Goal: Task Accomplishment & Management: Complete application form

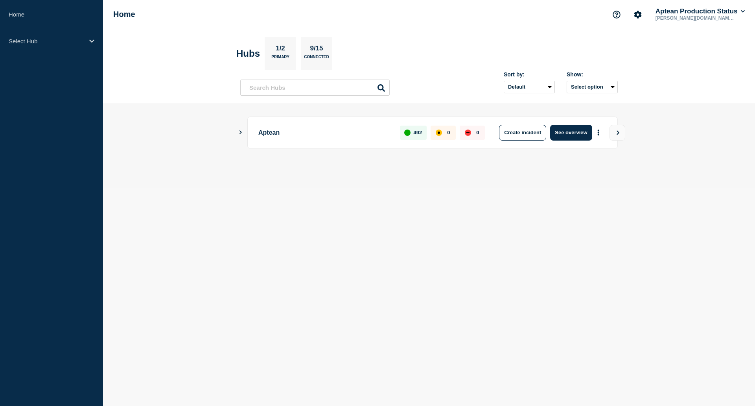
click at [237, 132] on main "Aptean 492 0 0 Create incident See overview" at bounding box center [429, 146] width 652 height 84
click at [240, 132] on icon "Show Connected Hubs" at bounding box center [240, 132] width 5 height 4
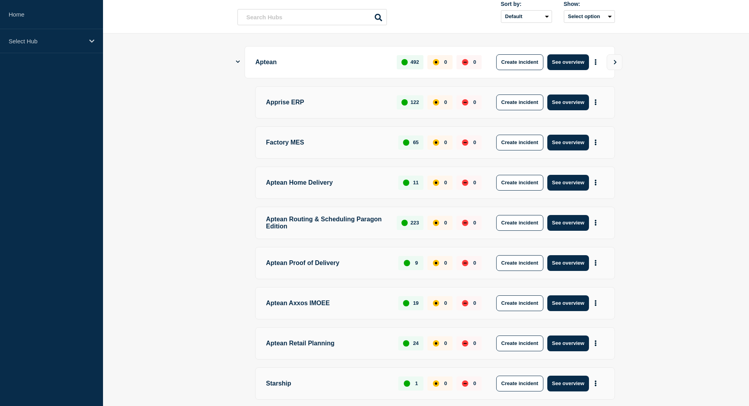
scroll to position [143, 0]
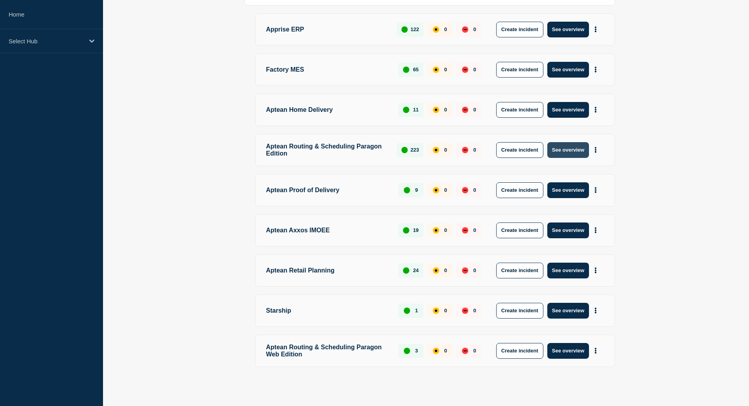
click at [578, 153] on button "See overview" at bounding box center [569, 150] width 42 height 16
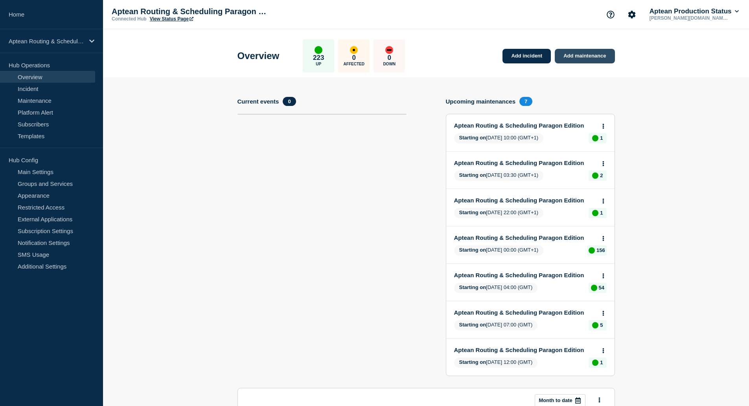
click at [592, 53] on link "Add maintenance" at bounding box center [585, 56] width 60 height 15
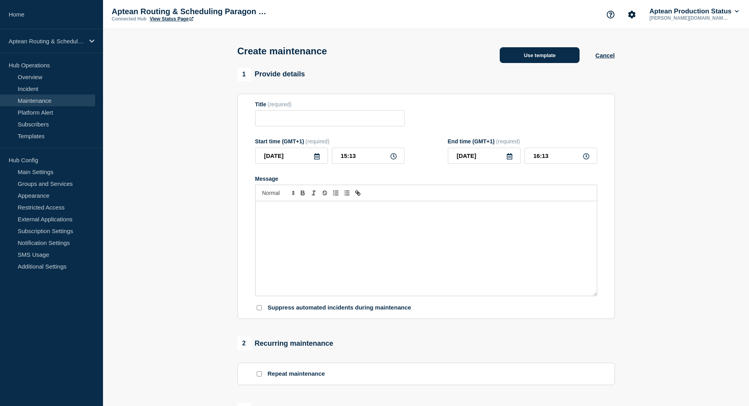
click at [518, 58] on button "Use template" at bounding box center [540, 55] width 80 height 16
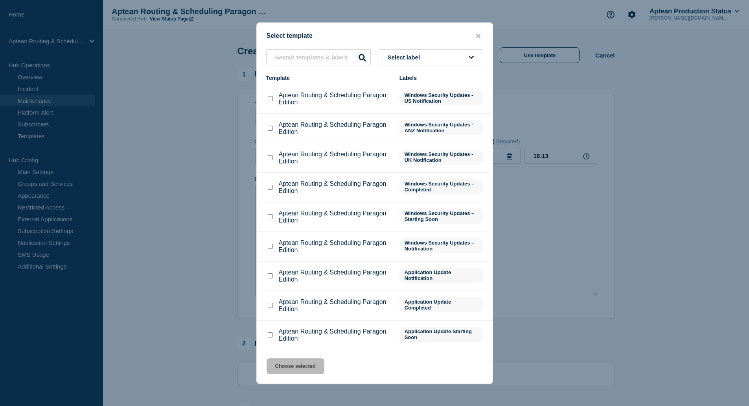
click at [344, 246] on p "Aptean Routing & Scheduling Paragon Edition" at bounding box center [335, 246] width 113 height 14
click at [267, 249] on div at bounding box center [270, 246] width 8 height 8
click at [270, 249] on input "Aptean Routing & Scheduling Paragon Edition checkbox" at bounding box center [270, 246] width 5 height 5
click at [267, 250] on div at bounding box center [270, 246] width 8 height 8
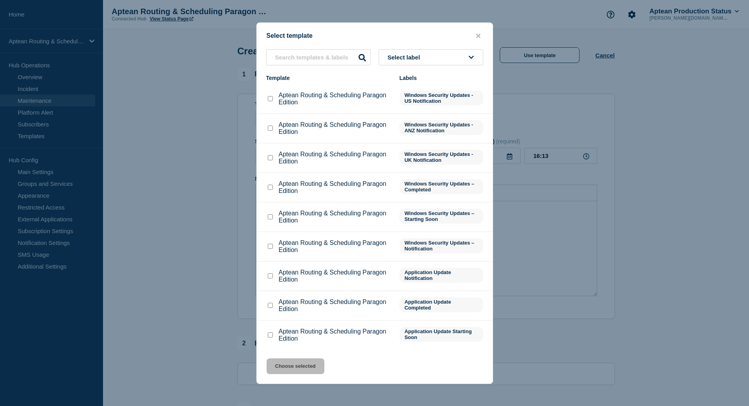
click at [269, 249] on input "Aptean Routing & Scheduling Paragon Edition checkbox" at bounding box center [270, 246] width 5 height 5
checkbox input "true"
click at [296, 360] on button "Choose selected" at bounding box center [296, 366] width 58 height 16
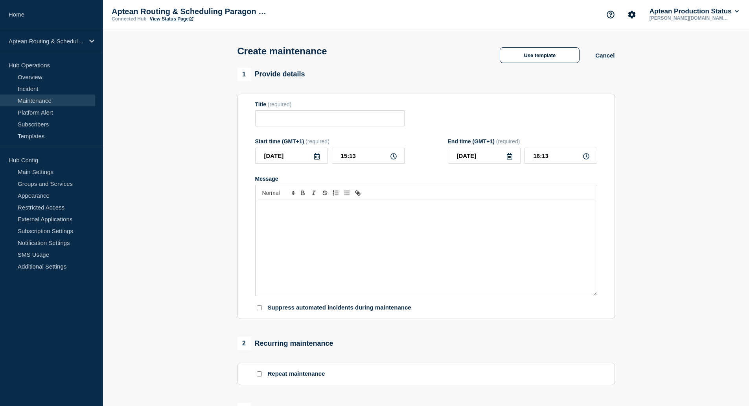
type input "Aptean Routing & Scheduling Paragon Edition"
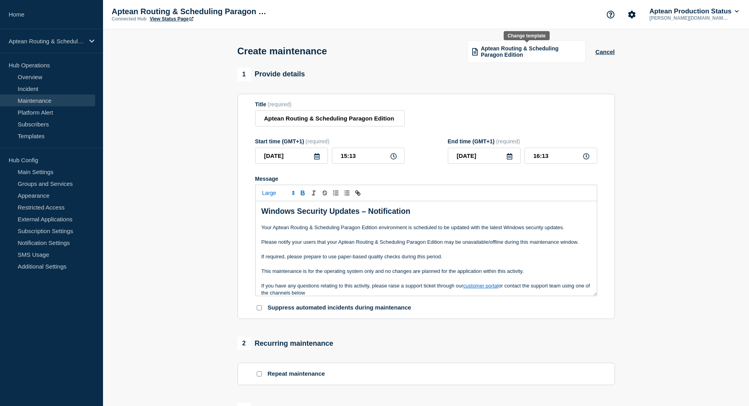
click at [484, 57] on span "Aptean Routing & Scheduling Paragon Edition" at bounding box center [531, 51] width 100 height 13
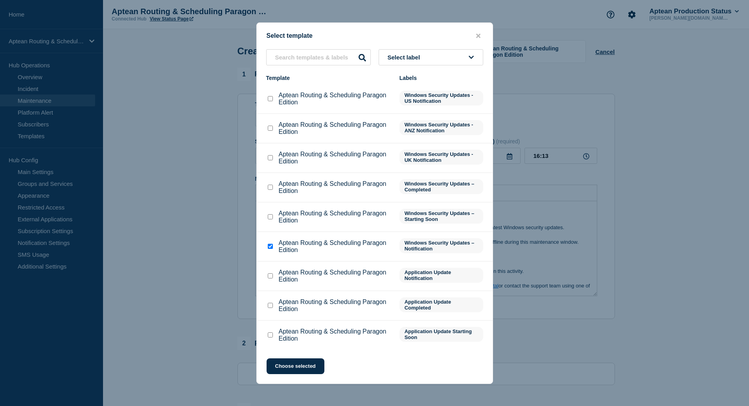
click at [267, 273] on div "Aptean Routing & Scheduling Paragon Edition" at bounding box center [328, 276] width 125 height 14
click at [267, 275] on div at bounding box center [270, 276] width 8 height 8
click at [268, 278] on input "Aptean Routing & Scheduling Paragon Edition checkbox" at bounding box center [270, 275] width 5 height 5
checkbox input "true"
checkbox input "false"
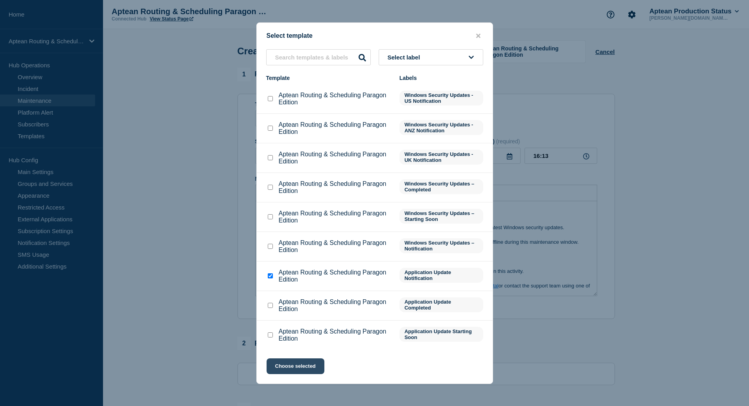
click at [315, 369] on button "Choose selected" at bounding box center [296, 366] width 58 height 16
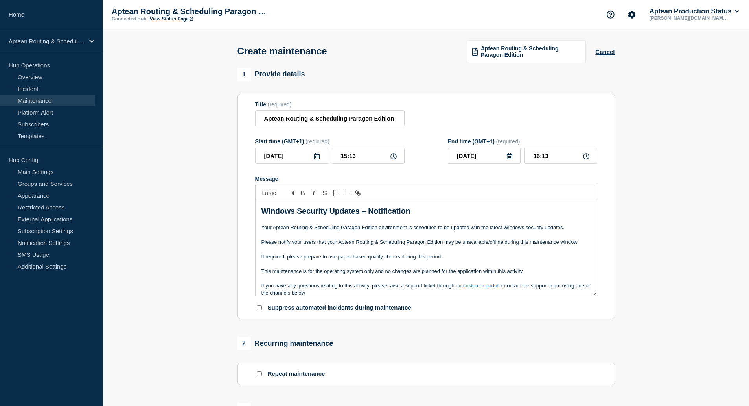
type input "19:13"
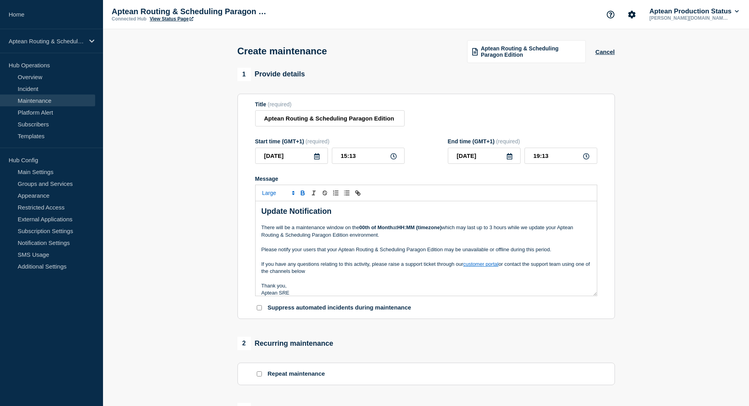
click at [611, 218] on section "Title (required) Aptean Routing & Scheduling Paragon Edition Start time (GMT+1)…" at bounding box center [427, 206] width 378 height 225
drag, startPoint x: 377, startPoint y: 223, endPoint x: 363, endPoint y: 229, distance: 15.7
click at [377, 223] on p "Message" at bounding box center [427, 220] width 330 height 7
click at [370, 230] on strong "00th of Month" at bounding box center [376, 227] width 33 height 6
drag, startPoint x: 371, startPoint y: 230, endPoint x: 365, endPoint y: 229, distance: 5.1
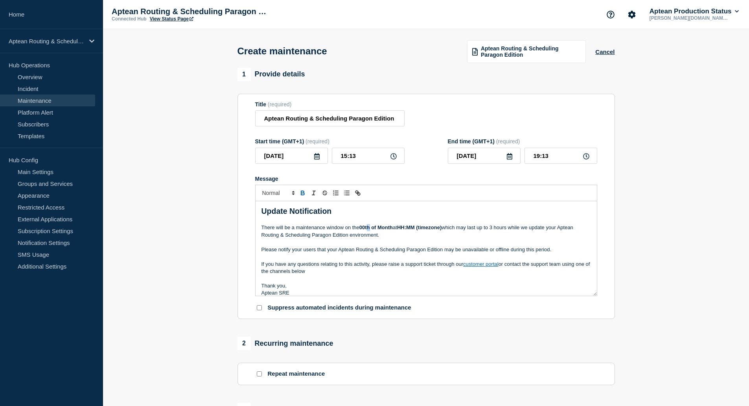
click at [369, 229] on strong "00th of Month" at bounding box center [376, 227] width 33 height 6
click at [363, 229] on strong "00th of Month" at bounding box center [376, 227] width 33 height 6
drag, startPoint x: 362, startPoint y: 229, endPoint x: 370, endPoint y: 229, distance: 7.9
click at [370, 229] on strong "00th of Month" at bounding box center [376, 227] width 33 height 6
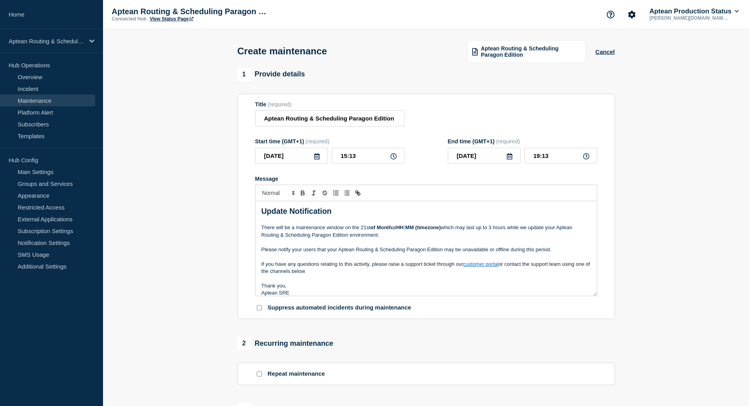
drag, startPoint x: 392, startPoint y: 229, endPoint x: 379, endPoint y: 229, distance: 13.0
click at [379, 229] on strong "of Month" at bounding box center [382, 227] width 22 height 6
drag, startPoint x: 406, startPoint y: 228, endPoint x: 422, endPoint y: 229, distance: 15.8
click at [422, 229] on strong "HH:MM (timezone)" at bounding box center [423, 227] width 44 height 6
drag, startPoint x: 451, startPoint y: 229, endPoint x: 428, endPoint y: 229, distance: 23.2
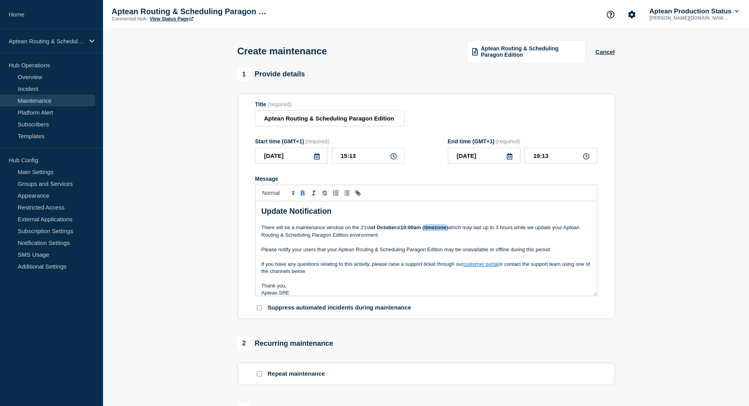
click at [428, 229] on strong "10:00am (timezone)" at bounding box center [425, 227] width 48 height 6
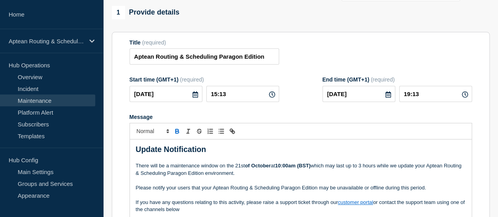
scroll to position [79, 0]
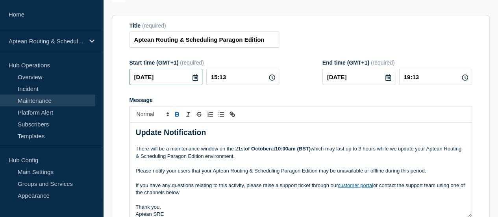
click at [176, 78] on input "[DATE]" at bounding box center [165, 77] width 73 height 16
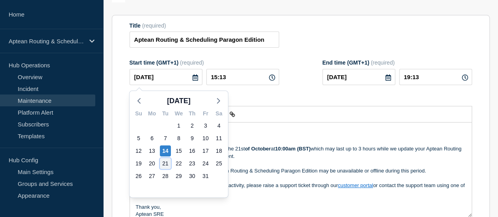
click at [163, 164] on div "21" at bounding box center [165, 163] width 11 height 11
type input "[DATE]"
click at [163, 164] on div "[DATE] Su Mo Tu We Th Fr Sa 28 29 30 1 2 3 4 5 6 7 8 9 10 11 12 13 14 15 16 17 …" at bounding box center [178, 142] width 99 height 111
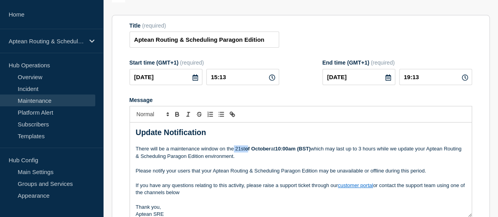
drag, startPoint x: 246, startPoint y: 149, endPoint x: 233, endPoint y: 151, distance: 12.8
click at [233, 151] on p "There will be a maintenance window on the [DATE] 10:00am (BST) which may last u…" at bounding box center [301, 152] width 330 height 15
click at [234, 151] on p "There will be a maintenance window on the [DATE] 10:00am (BST) which may last u…" at bounding box center [301, 152] width 330 height 15
click at [236, 150] on p "There will be a maintenance window on the [DATE] 10:00am (BST) which may last u…" at bounding box center [301, 152] width 330 height 15
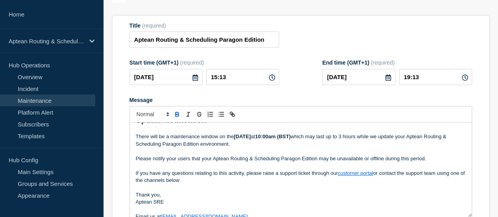
scroll to position [0, 0]
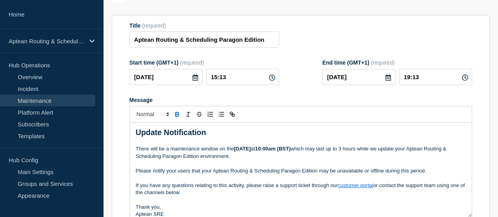
click at [365, 150] on p "There will be a maintenance window on the [DATE] 10:00am (BST) which may last u…" at bounding box center [301, 152] width 330 height 15
drag, startPoint x: 248, startPoint y: 79, endPoint x: 192, endPoint y: 79, distance: 55.9
click at [192, 79] on div "[DATE] 15:13" at bounding box center [203, 77] width 149 height 16
type input "10:00"
type input "14:00"
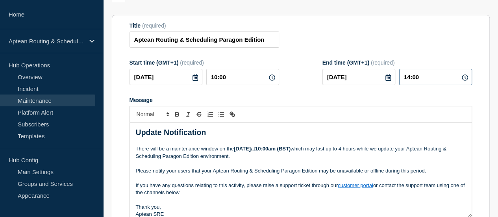
click at [432, 77] on input "14:00" at bounding box center [435, 77] width 73 height 16
click at [425, 41] on div "Title (required) Aptean [PERSON_NAME] & Scheduling Paragon Edition" at bounding box center [300, 35] width 342 height 26
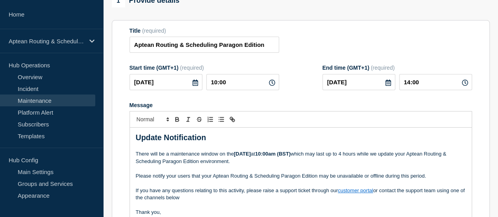
scroll to position [118, 0]
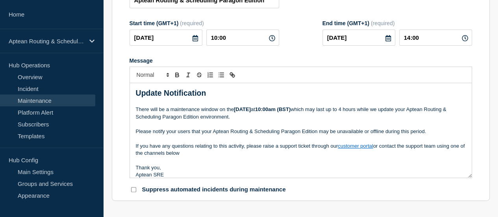
click at [223, 118] on p "There will be a maintenance window on the [DATE] 10:00am (BST) which may last u…" at bounding box center [301, 113] width 330 height 15
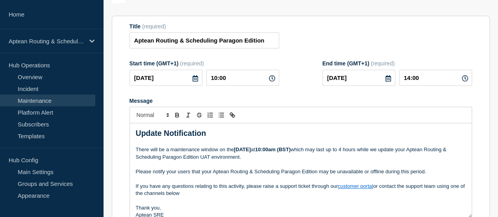
scroll to position [39, 0]
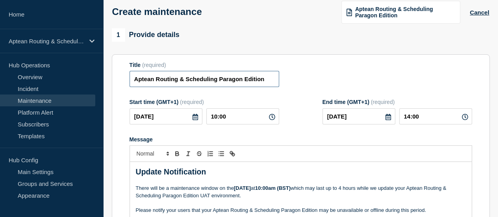
click at [227, 77] on input "Aptean Routing & Scheduling Paragon Edition" at bounding box center [203, 79] width 149 height 16
click at [266, 81] on input "Aptean Routing & Scheduling Paragon Edition" at bounding box center [203, 79] width 149 height 16
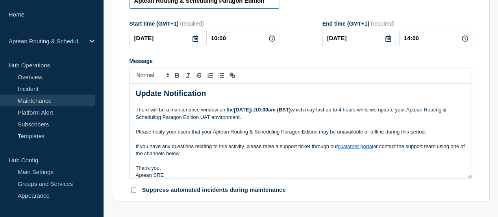
scroll to position [118, 0]
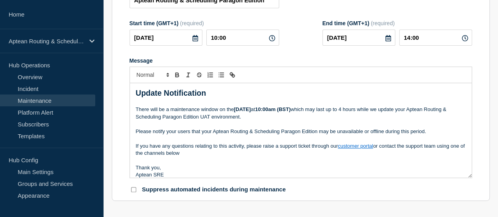
click at [291, 119] on p "There will be a maintenance window on the [DATE] 10:00am (BST) which may last u…" at bounding box center [301, 113] width 330 height 15
click at [221, 91] on p "Update Notification" at bounding box center [301, 93] width 330 height 11
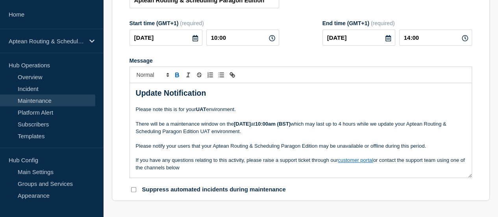
click at [239, 110] on p "Please note this is for your UAT environment." at bounding box center [301, 109] width 330 height 7
drag, startPoint x: 248, startPoint y: 111, endPoint x: 135, endPoint y: 111, distance: 112.9
click at [136, 111] on p "Please note this is for your UAT environment." at bounding box center [301, 109] width 330 height 7
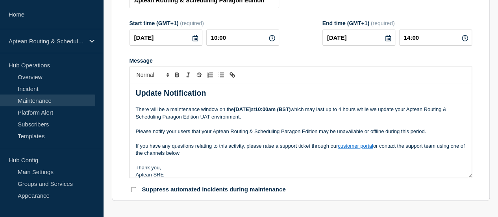
click at [437, 127] on p "Message" at bounding box center [301, 123] width 330 height 7
click at [441, 134] on p "Please notify your users that your Aptean Routing & Scheduling Paragon Edition …" at bounding box center [301, 131] width 330 height 7
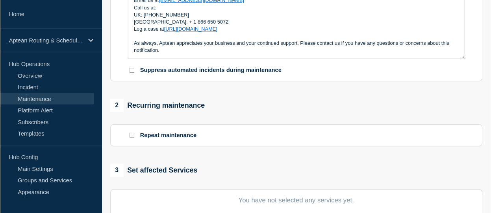
scroll to position [315, 0]
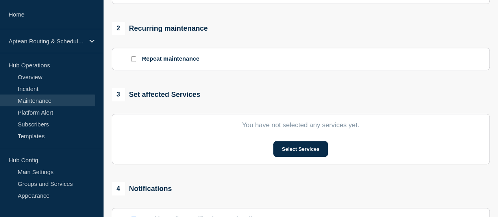
click at [289, 153] on button "Select Services" at bounding box center [300, 149] width 55 height 16
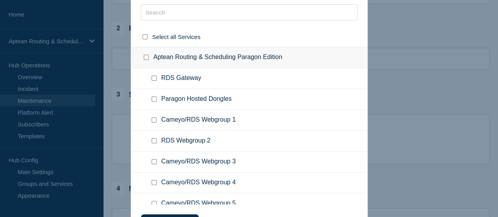
click at [430, 84] on div at bounding box center [249, 108] width 498 height 217
